Goal: Information Seeking & Learning: Find specific page/section

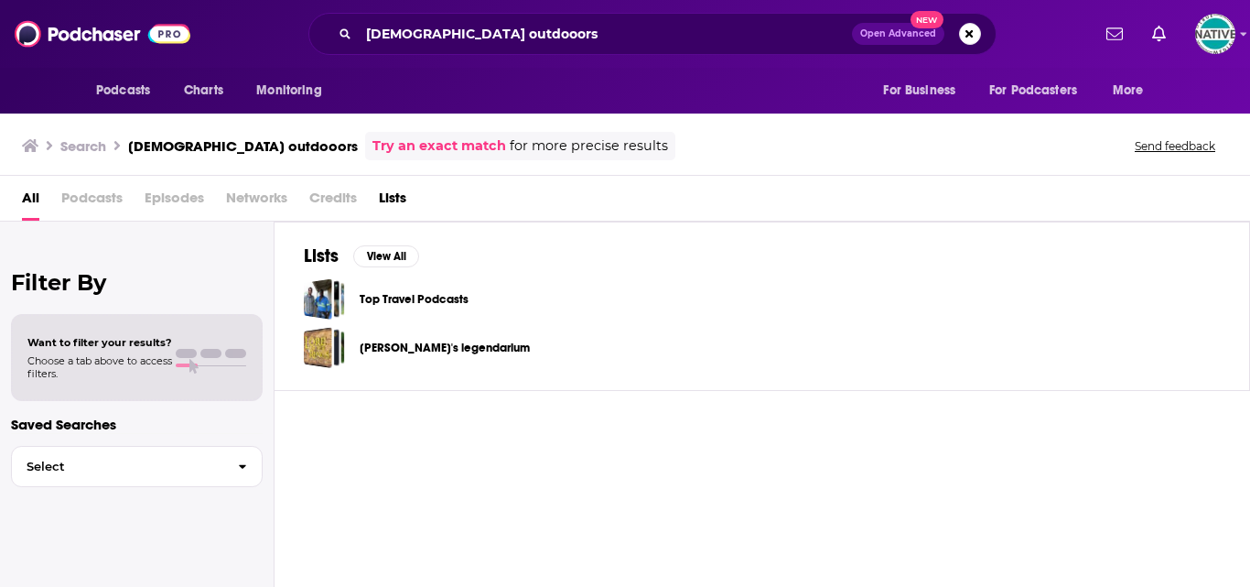
click at [357, 38] on div "[DEMOGRAPHIC_DATA] outdooors Open Advanced New" at bounding box center [652, 34] width 688 height 42
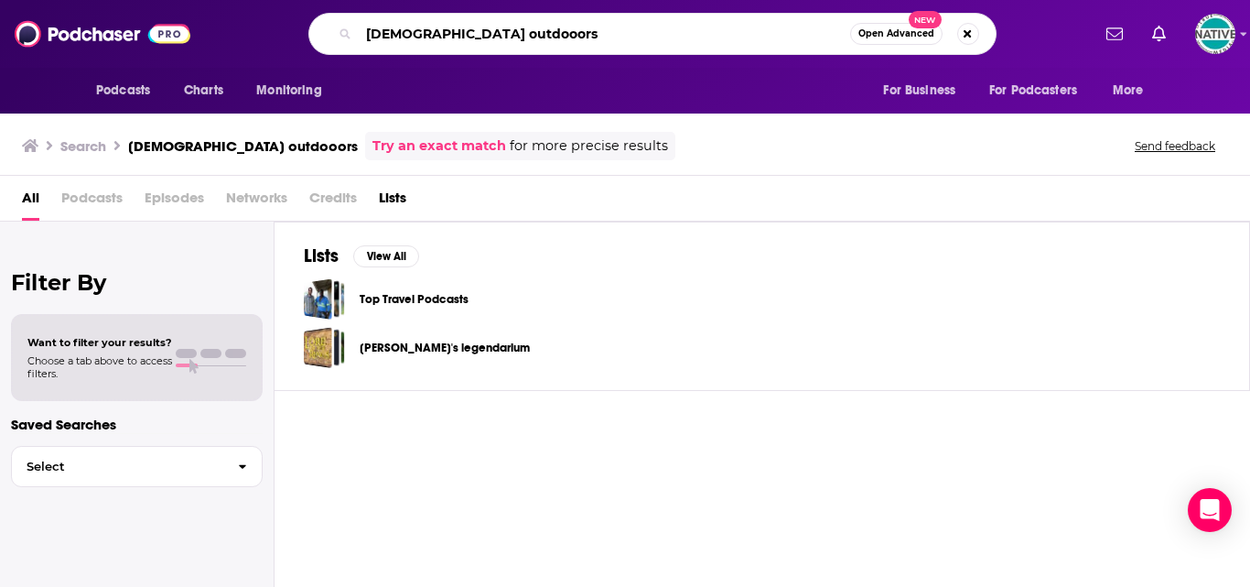
click at [361, 45] on input "[DEMOGRAPHIC_DATA] outdooors" at bounding box center [604, 33] width 491 height 29
type input "the [DEMOGRAPHIC_DATA] outdooors"
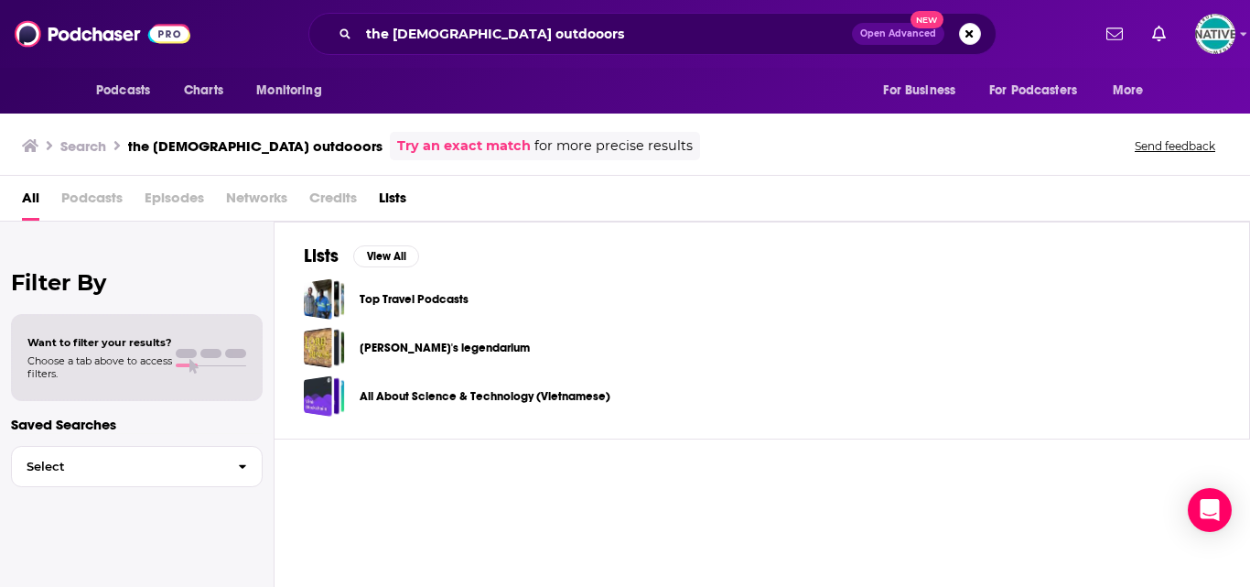
click at [84, 190] on span "Podcasts" at bounding box center [91, 202] width 61 height 38
click at [94, 199] on span "Podcasts" at bounding box center [91, 202] width 61 height 38
